Goal: Obtain resource: Download file/media

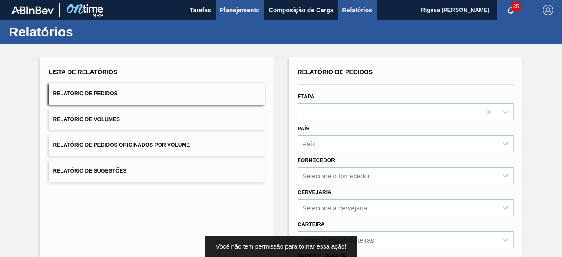
click at [229, 10] on span "Planejamento" at bounding box center [240, 10] width 40 height 11
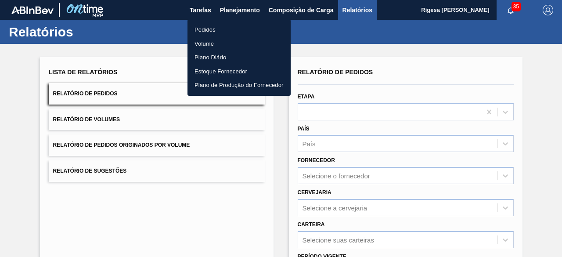
click at [207, 29] on li "Pedidos" at bounding box center [239, 30] width 103 height 14
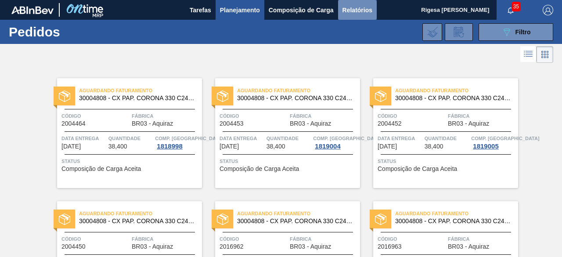
click at [358, 9] on span "Relatórios" at bounding box center [358, 10] width 30 height 11
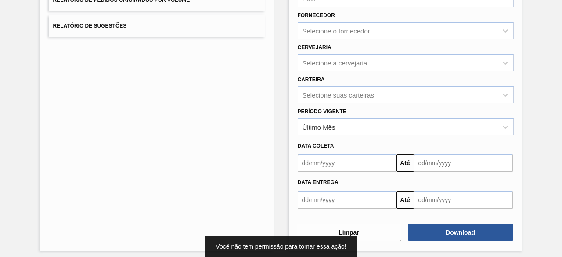
scroll to position [148, 0]
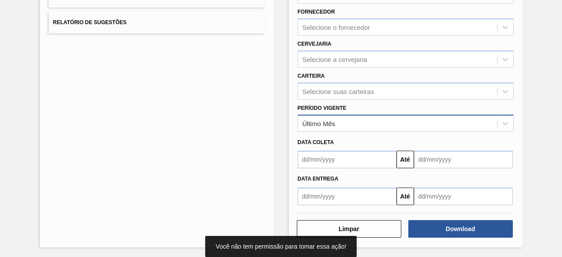
click at [343, 123] on div "Último Mês" at bounding box center [397, 123] width 199 height 13
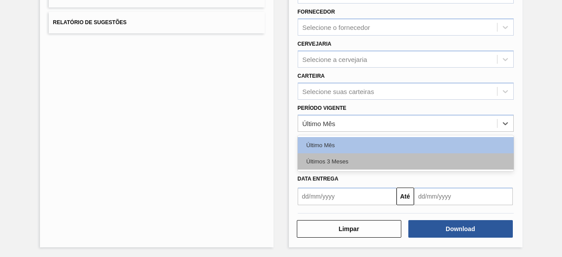
click at [334, 162] on div "Últimos 3 Meses" at bounding box center [406, 161] width 216 height 16
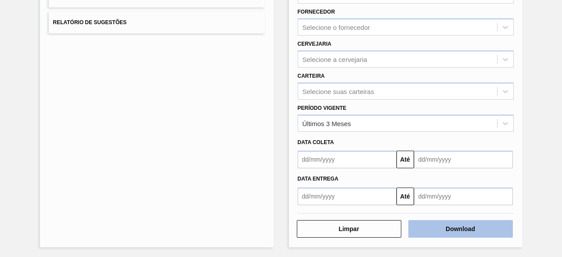
click at [465, 233] on button "Download" at bounding box center [460, 229] width 105 height 18
